Goal: Information Seeking & Learning: Learn about a topic

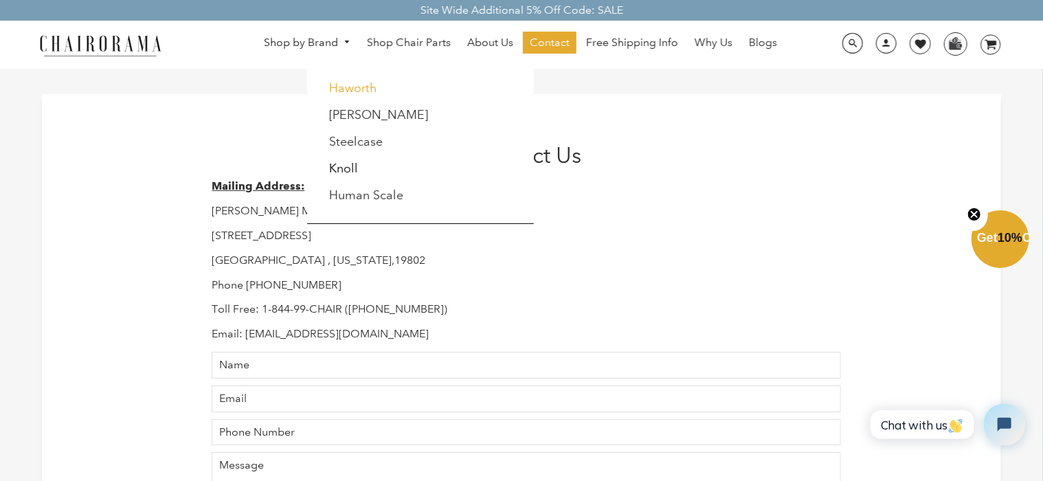
scroll to position [2, 0]
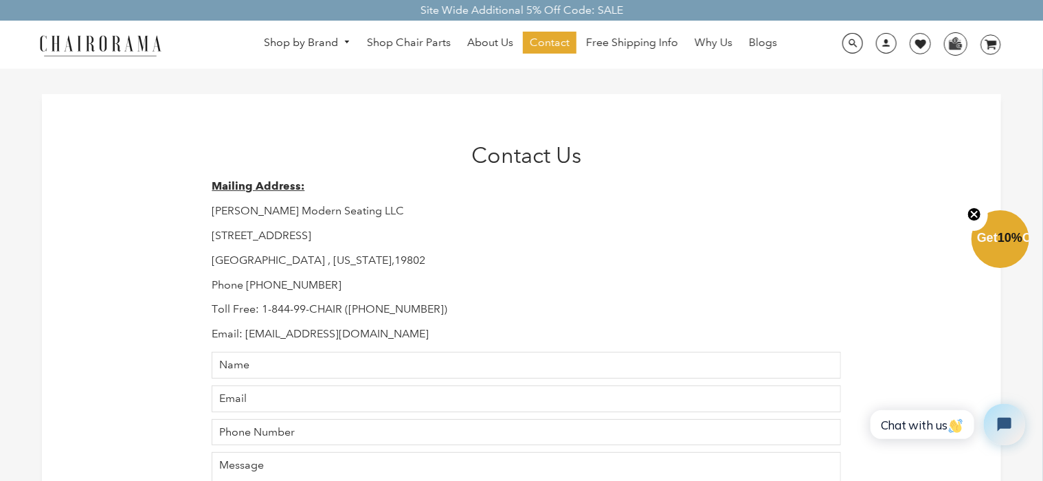
click at [44, 47] on img at bounding box center [100, 45] width 137 height 24
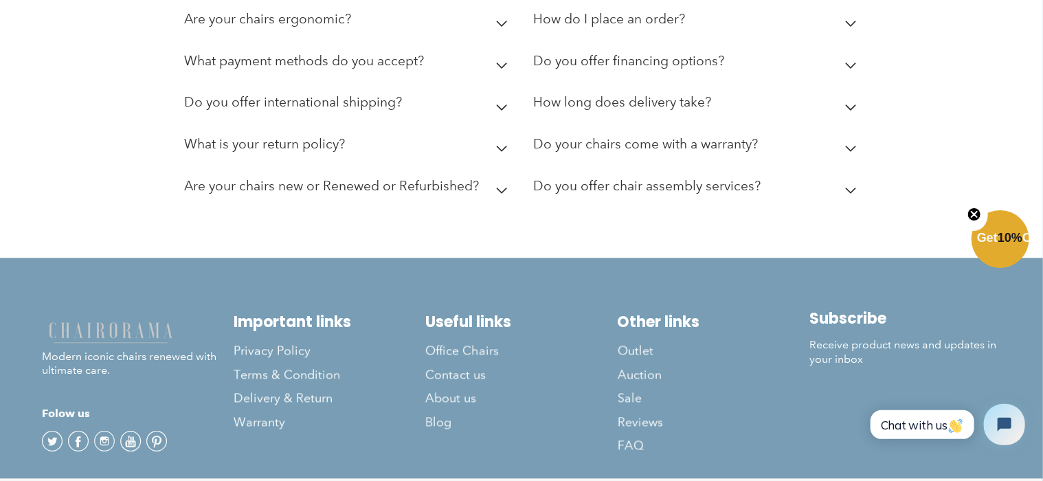
scroll to position [3921, 0]
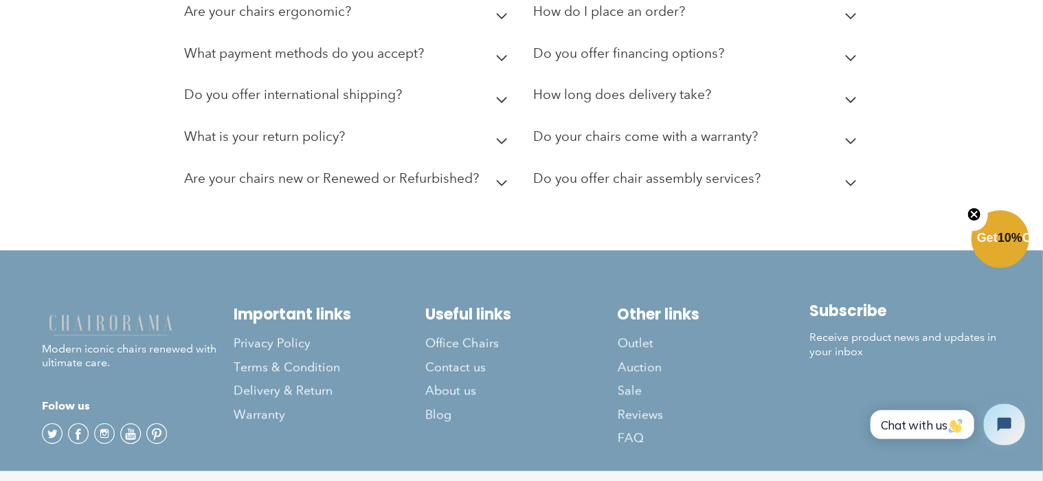
click at [425, 175] on div "Frequently Asked Questions What is Chairorama? Chairorama is your go-to destina…" at bounding box center [521, 54] width 1043 height 393
